Goal: Task Accomplishment & Management: Manage account settings

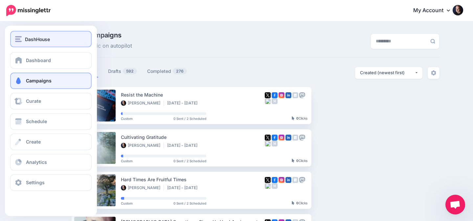
click at [23, 40] on div "DashHouse" at bounding box center [51, 39] width 72 height 8
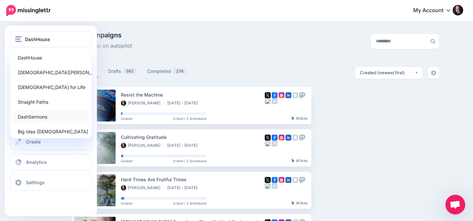
click at [29, 117] on link "DashSermons" at bounding box center [51, 116] width 76 height 13
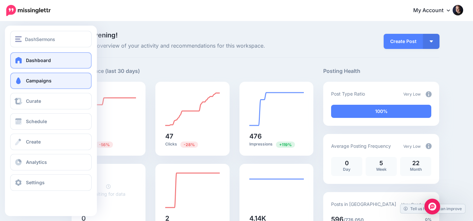
click at [35, 81] on span "Campaigns" at bounding box center [39, 81] width 26 height 6
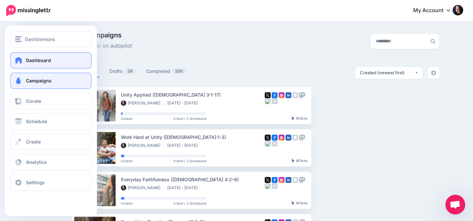
click at [15, 60] on span at bounding box center [18, 60] width 9 height 7
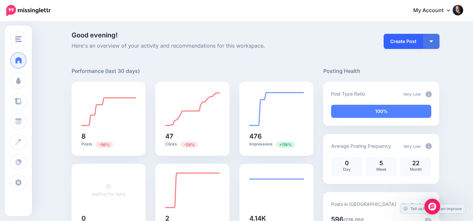
click at [405, 42] on link "Create Post" at bounding box center [403, 41] width 39 height 15
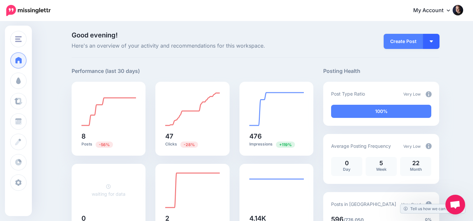
click at [431, 40] on img "button" at bounding box center [431, 41] width 3 height 2
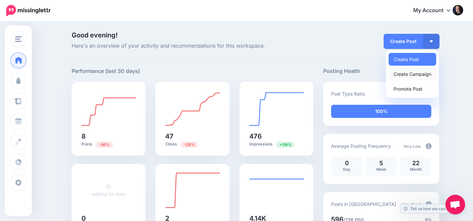
click at [410, 73] on link "Create Campaign" at bounding box center [413, 74] width 48 height 13
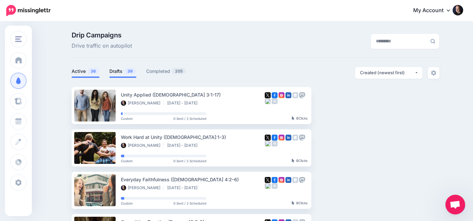
click at [123, 69] on link "Drafts 39" at bounding box center [122, 71] width 27 height 8
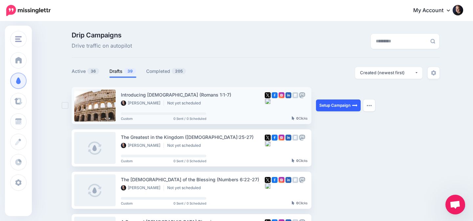
click at [337, 104] on link "Setup Campaign" at bounding box center [338, 106] width 45 height 12
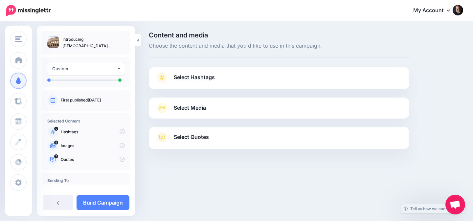
click at [247, 114] on div "Select Media Next, let's make sure we have the best media for this campaign. De…" at bounding box center [279, 108] width 261 height 21
click at [205, 105] on span "Select Media" at bounding box center [190, 108] width 32 height 9
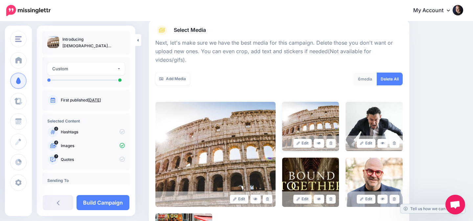
scroll to position [77, 0]
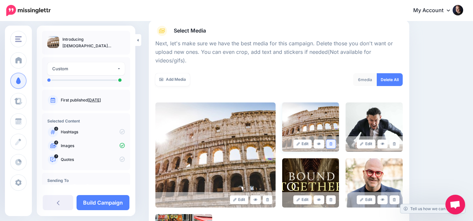
click at [336, 140] on link at bounding box center [331, 144] width 10 height 9
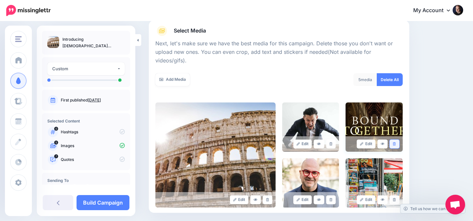
click at [396, 142] on icon at bounding box center [394, 144] width 3 height 4
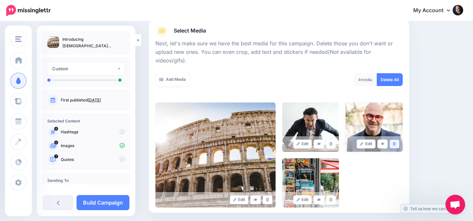
click at [395, 142] on icon at bounding box center [394, 144] width 3 height 4
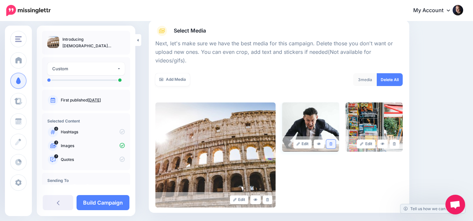
click at [333, 142] on icon at bounding box center [331, 144] width 3 height 4
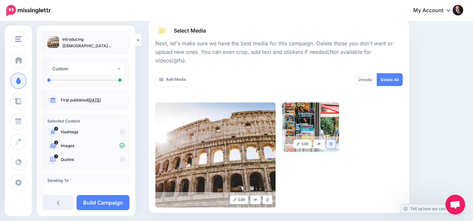
click at [334, 140] on link at bounding box center [331, 144] width 10 height 9
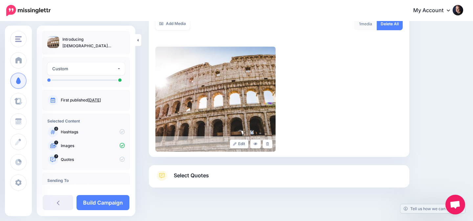
scroll to position [133, 0]
click at [255, 188] on div at bounding box center [279, 204] width 261 height 33
click at [266, 171] on link "Select Quotes" at bounding box center [278, 179] width 247 height 17
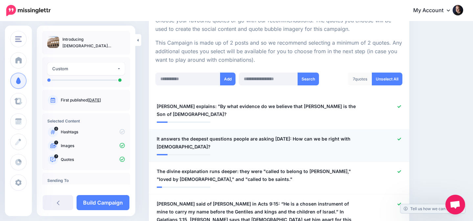
scroll to position [156, 0]
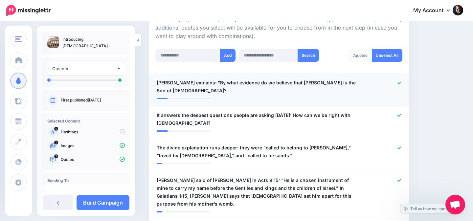
click at [401, 83] on icon at bounding box center [400, 83] width 4 height 4
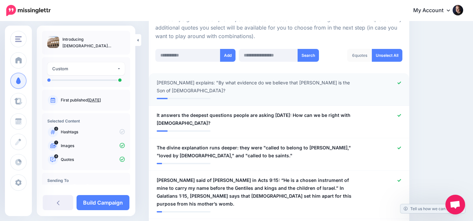
click at [398, 82] on icon at bounding box center [400, 83] width 4 height 4
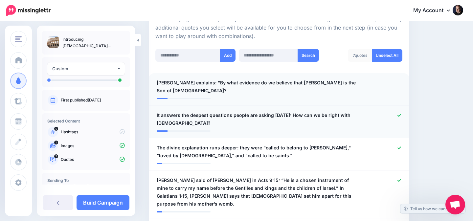
click at [399, 114] on icon at bounding box center [400, 116] width 4 height 4
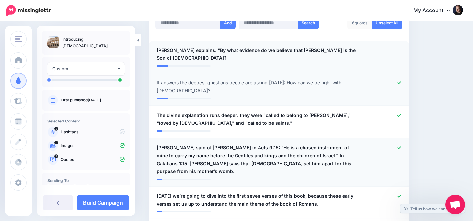
scroll to position [213, 0]
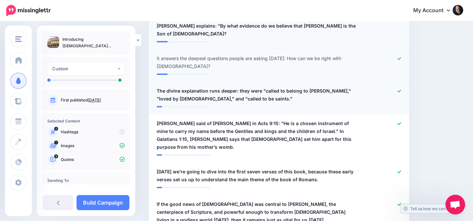
click at [397, 87] on div at bounding box center [385, 95] width 42 height 16
click at [400, 89] on icon at bounding box center [400, 91] width 4 height 4
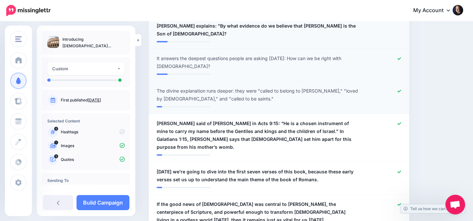
click at [400, 57] on icon at bounding box center [400, 58] width 4 height 3
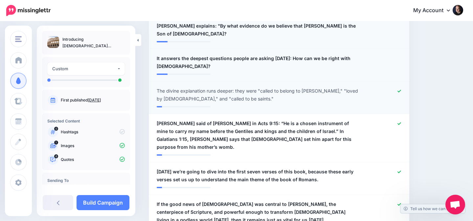
click at [399, 90] on icon at bounding box center [400, 91] width 4 height 3
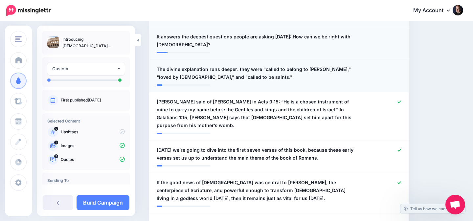
scroll to position [271, 0]
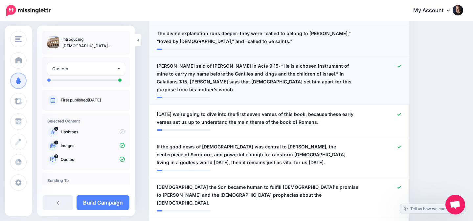
click at [398, 64] on icon at bounding box center [400, 66] width 4 height 4
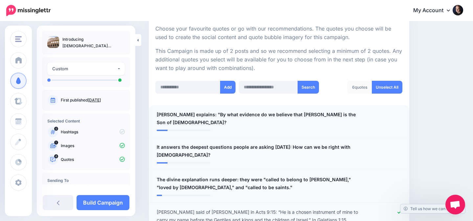
scroll to position [221, 0]
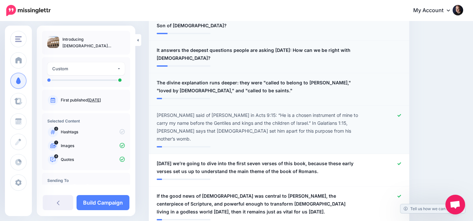
click at [400, 113] on link at bounding box center [400, 115] width 4 height 5
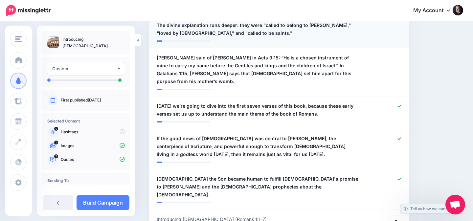
scroll to position [288, 0]
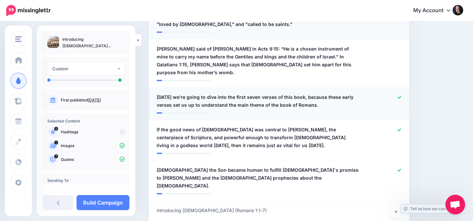
click at [398, 96] on icon at bounding box center [400, 98] width 4 height 4
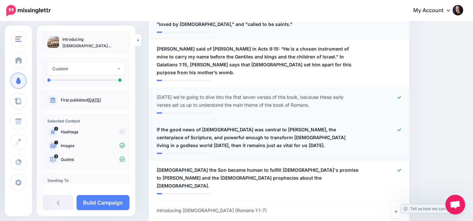
click at [401, 128] on link at bounding box center [400, 130] width 4 height 5
click at [399, 169] on icon at bounding box center [400, 171] width 4 height 4
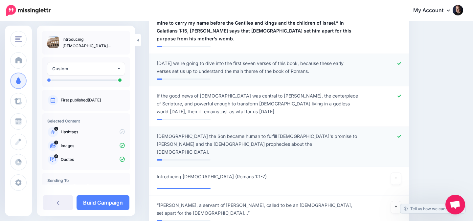
scroll to position [354, 0]
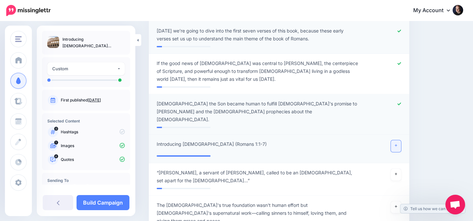
click at [397, 144] on icon at bounding box center [396, 146] width 3 height 4
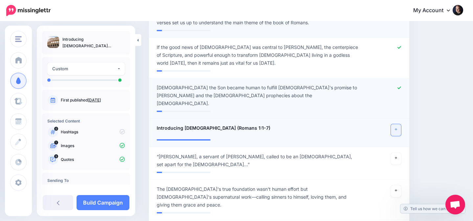
scroll to position [375, 0]
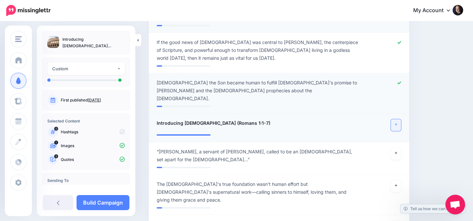
click at [398, 81] on icon at bounding box center [400, 83] width 4 height 4
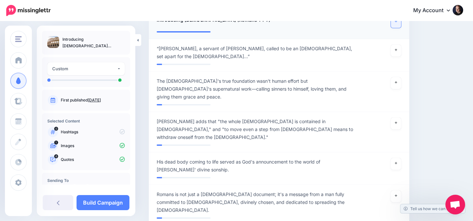
scroll to position [480, 0]
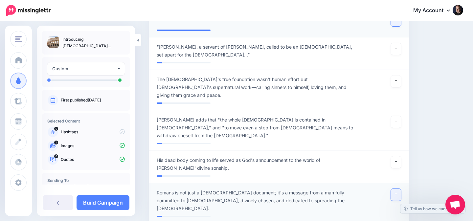
click at [394, 189] on link at bounding box center [396, 195] width 11 height 12
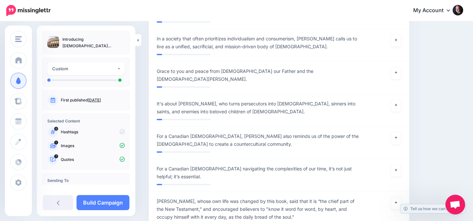
scroll to position [864, 0]
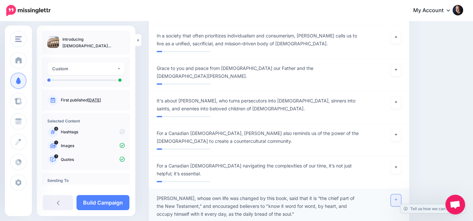
click at [396, 198] on icon at bounding box center [396, 200] width 3 height 4
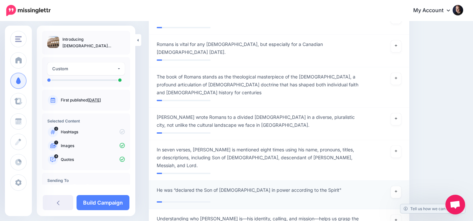
scroll to position [1257, 0]
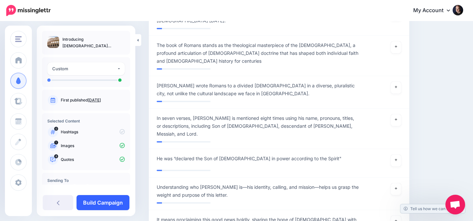
click at [105, 201] on link "Build Campaign" at bounding box center [103, 202] width 53 height 15
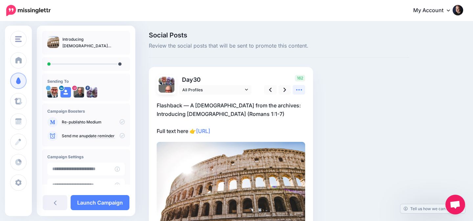
click at [302, 88] on icon at bounding box center [299, 89] width 7 height 7
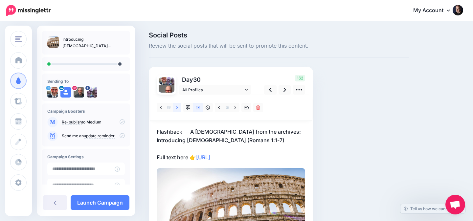
click at [179, 106] on link at bounding box center [177, 108] width 8 height 10
click at [283, 87] on link at bounding box center [285, 90] width 12 height 10
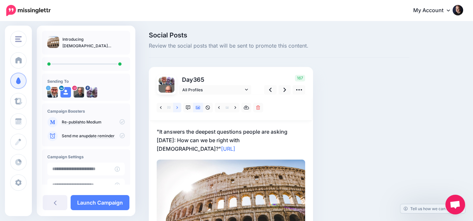
click at [177, 108] on icon at bounding box center [177, 107] width 2 height 5
click at [176, 108] on link at bounding box center [177, 108] width 8 height 10
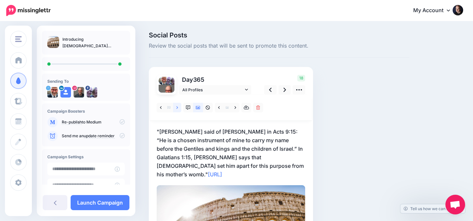
click at [176, 108] on link at bounding box center [177, 108] width 8 height 10
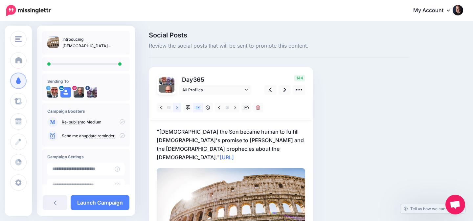
click at [177, 108] on icon at bounding box center [177, 107] width 2 height 5
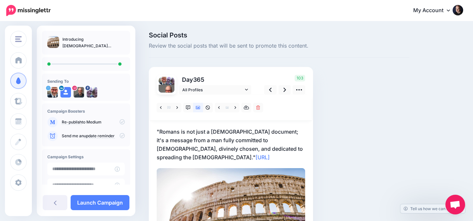
click at [176, 146] on p ""Romans is not just a theological document; it's a message from a man fully com…" at bounding box center [231, 144] width 149 height 34
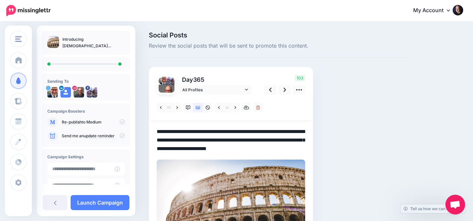
click at [161, 131] on textarea "**********" at bounding box center [231, 140] width 149 height 26
click at [243, 148] on textarea "**********" at bounding box center [231, 140] width 149 height 26
type textarea "**********"
click at [347, 120] on div "Social Posts Review the social posts that will be sent to promote this content.…" at bounding box center [279, 151] width 270 height 239
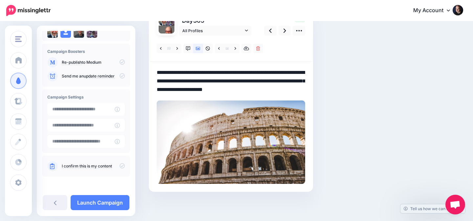
scroll to position [60, 0]
click at [120, 166] on icon at bounding box center [122, 165] width 5 height 5
click at [106, 203] on link "Launch Campaign" at bounding box center [100, 202] width 59 height 15
